Goal: Information Seeking & Learning: Learn about a topic

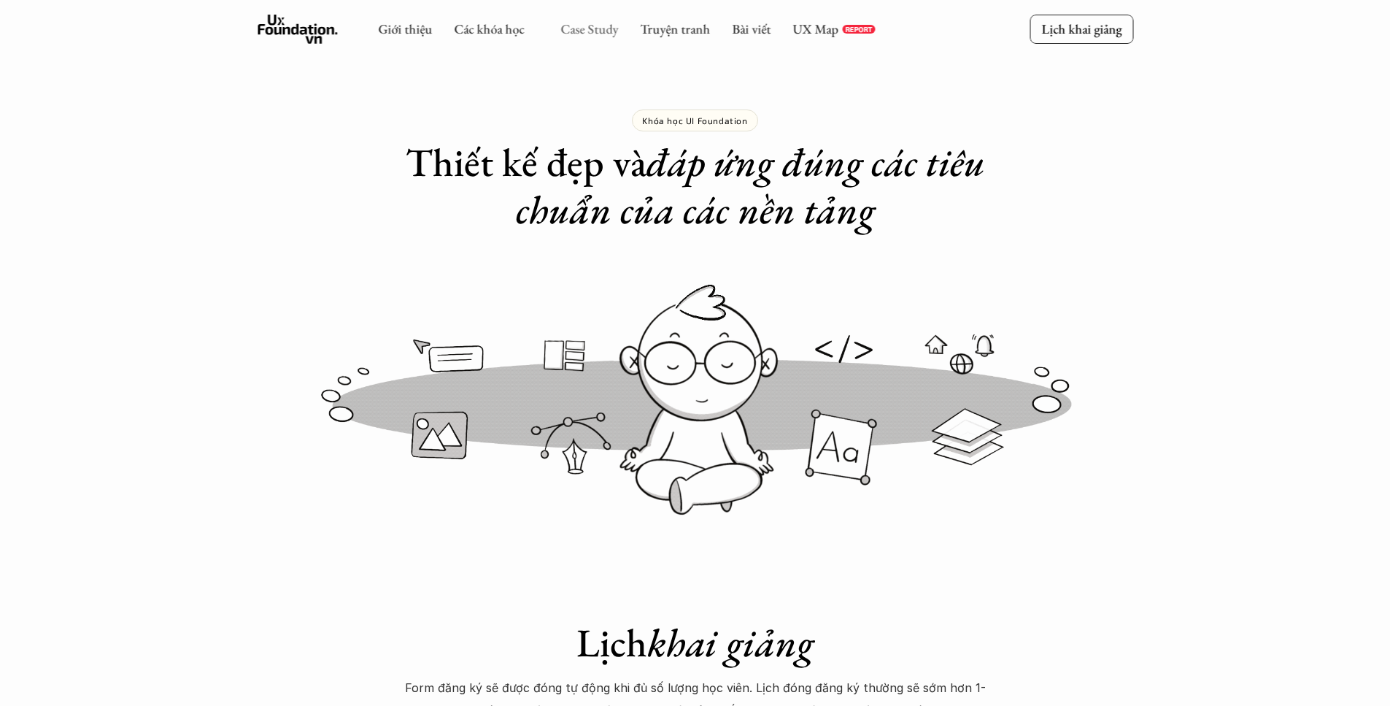
click at [588, 24] on link "Case Study" at bounding box center [589, 28] width 58 height 17
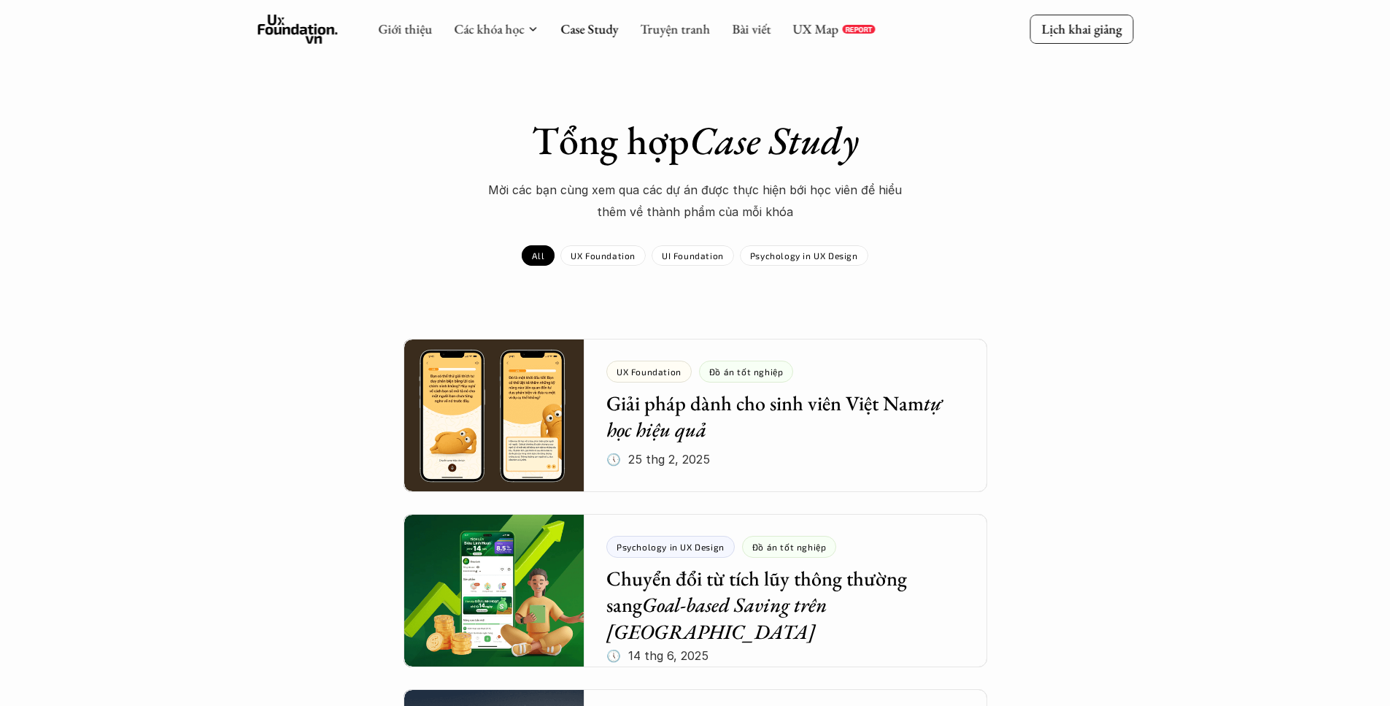
click at [706, 242] on div "Tổng hợp Case Study Mời các bạn cùng xem qua các dự án được thực hiện bới học v…" at bounding box center [695, 191] width 846 height 149
click at [708, 245] on div "UI Foundation" at bounding box center [693, 255] width 82 height 20
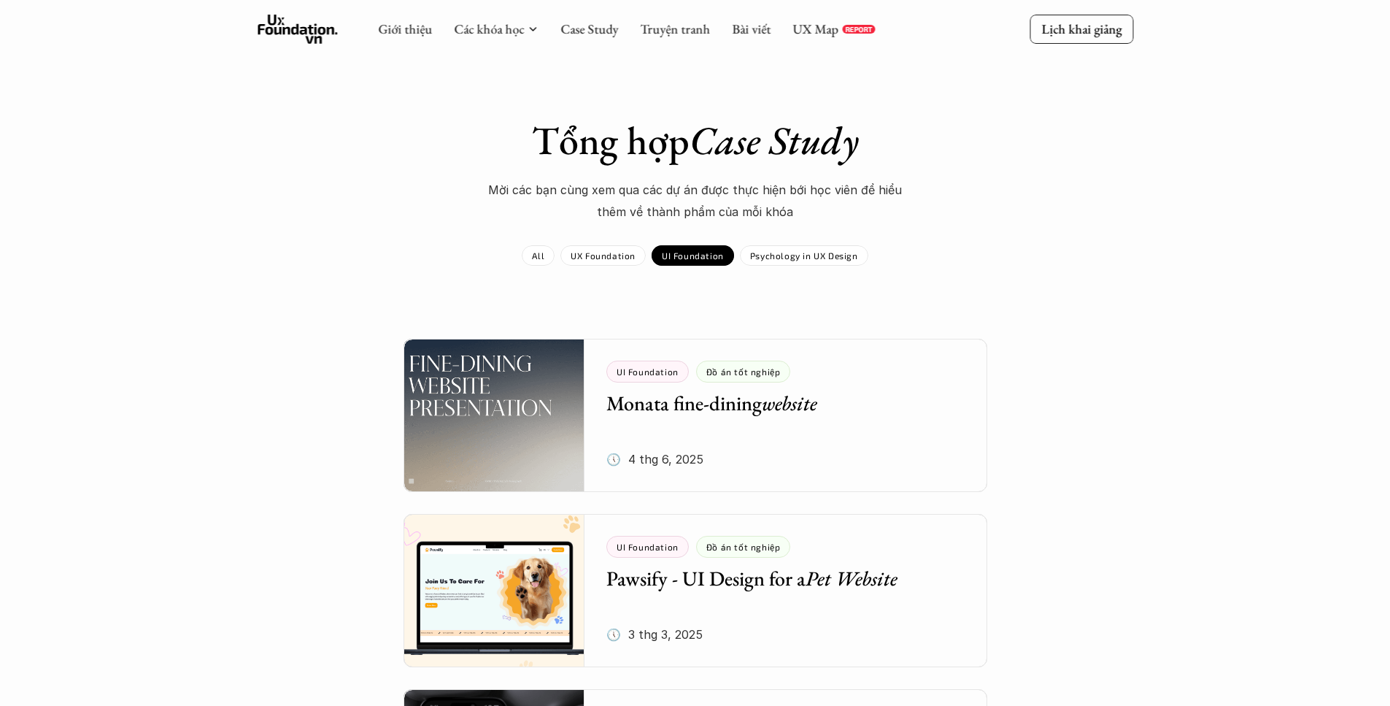
click at [587, 252] on p "UX Foundation" at bounding box center [603, 255] width 65 height 10
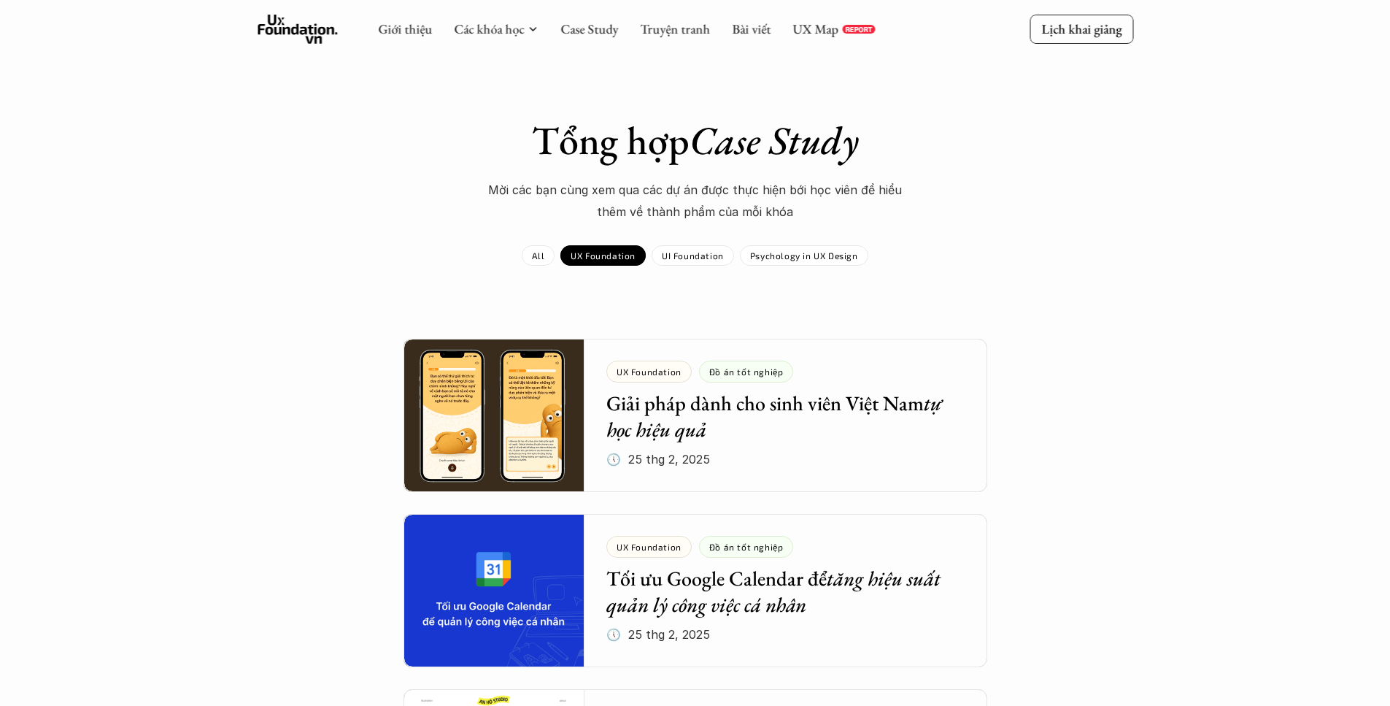
scroll to position [18, 0]
